Goal: Task Accomplishment & Management: Manage account settings

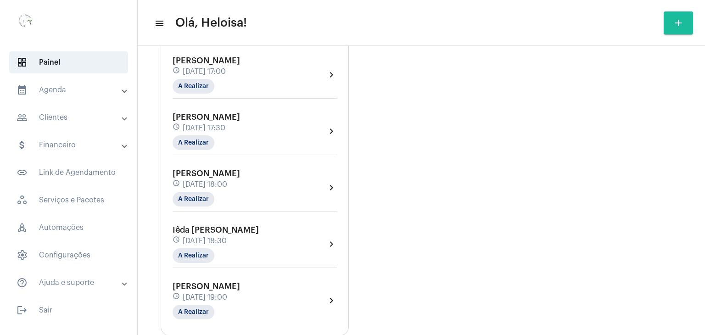
scroll to position [728, 0]
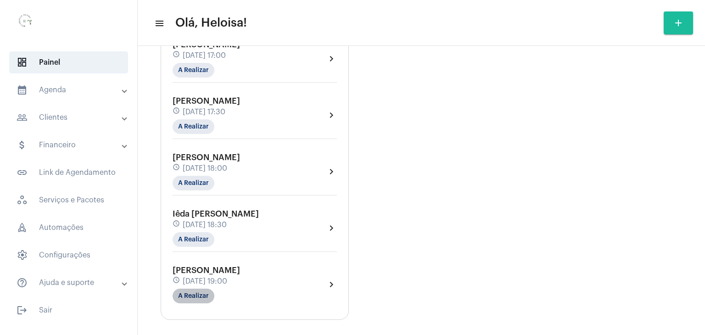
click at [193, 290] on mat-chip "A Realizar" at bounding box center [194, 296] width 42 height 15
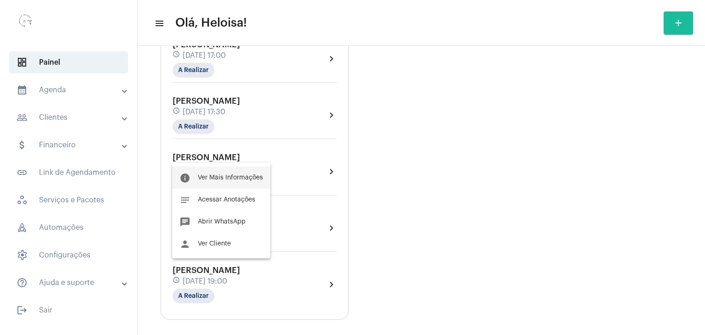
click at [228, 182] on button "info Ver Mais Informações" at bounding box center [221, 178] width 98 height 22
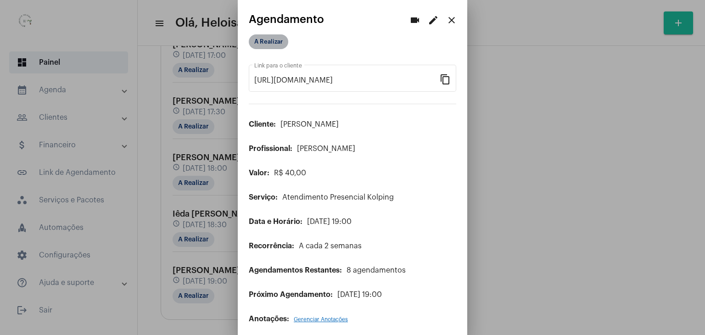
click at [257, 47] on mat-chip "A Realizar" at bounding box center [268, 41] width 39 height 15
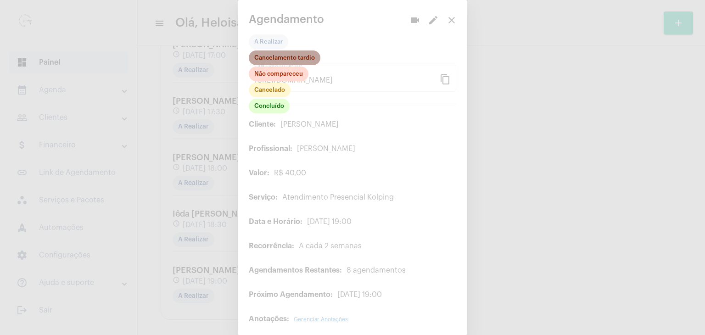
click at [268, 62] on mat-chip "Cancelamento tardio" at bounding box center [285, 57] width 72 height 15
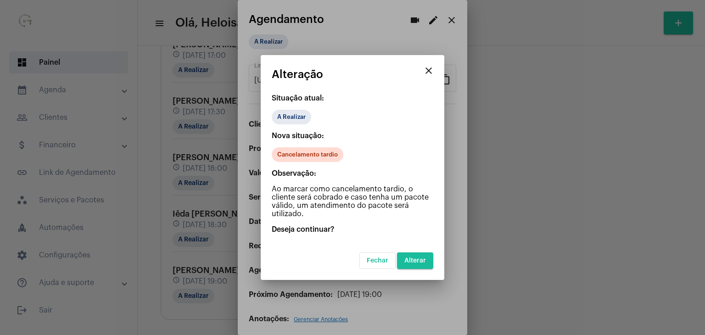
click at [414, 263] on button "Alterar" at bounding box center [415, 260] width 36 height 17
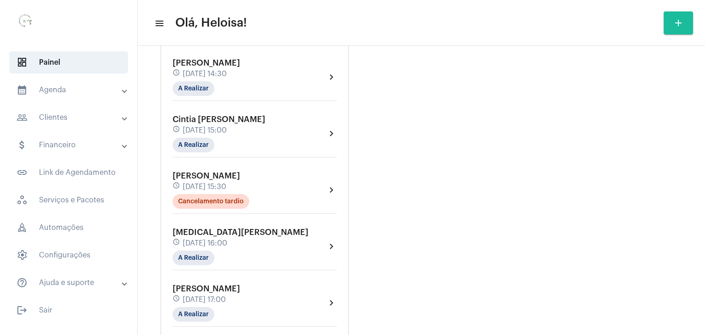
scroll to position [505, 0]
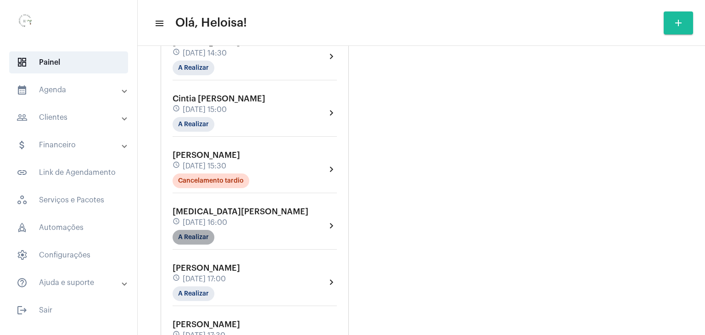
click at [202, 230] on mat-chip "A Realizar" at bounding box center [194, 237] width 42 height 15
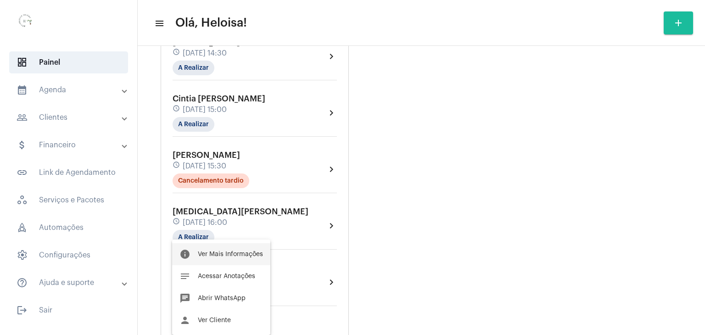
click at [220, 251] on span "Ver Mais Informações" at bounding box center [230, 254] width 65 height 6
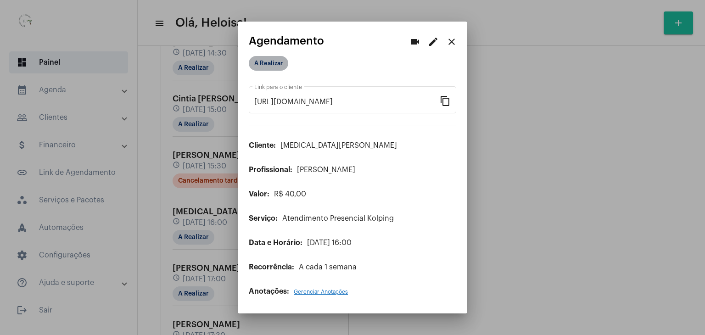
click at [266, 65] on mat-chip "A Realizar" at bounding box center [268, 63] width 39 height 15
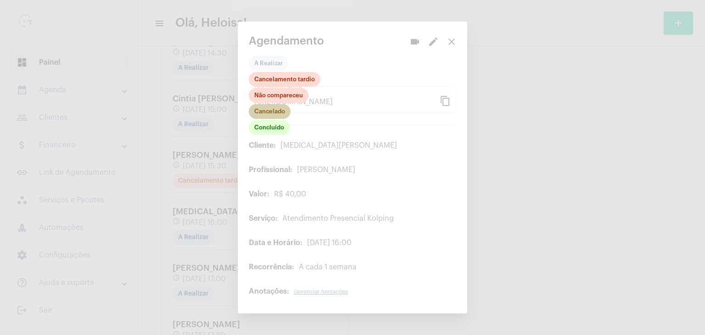
click at [270, 113] on mat-chip "Cancelado" at bounding box center [270, 111] width 42 height 15
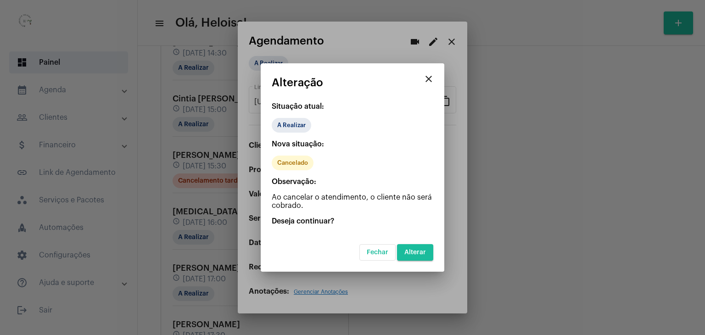
drag, startPoint x: 418, startPoint y: 254, endPoint x: 455, endPoint y: 246, distance: 38.1
click at [428, 251] on button "Alterar" at bounding box center [415, 252] width 36 height 17
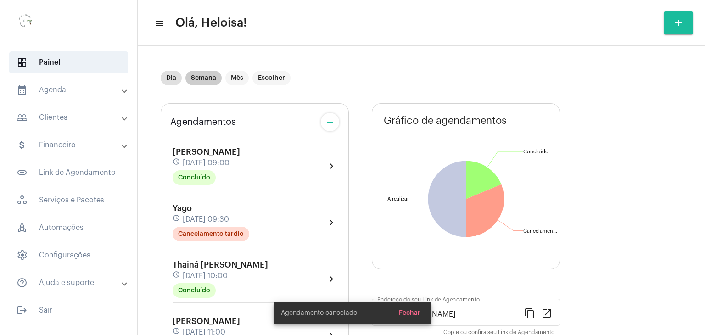
click at [203, 82] on mat-chip "Semana" at bounding box center [203, 78] width 36 height 15
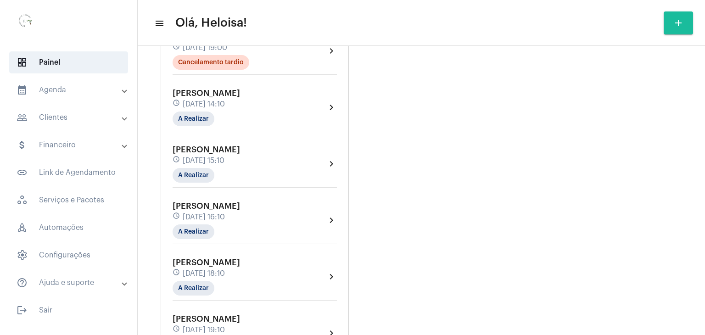
scroll to position [1680, 0]
